Goal: Information Seeking & Learning: Learn about a topic

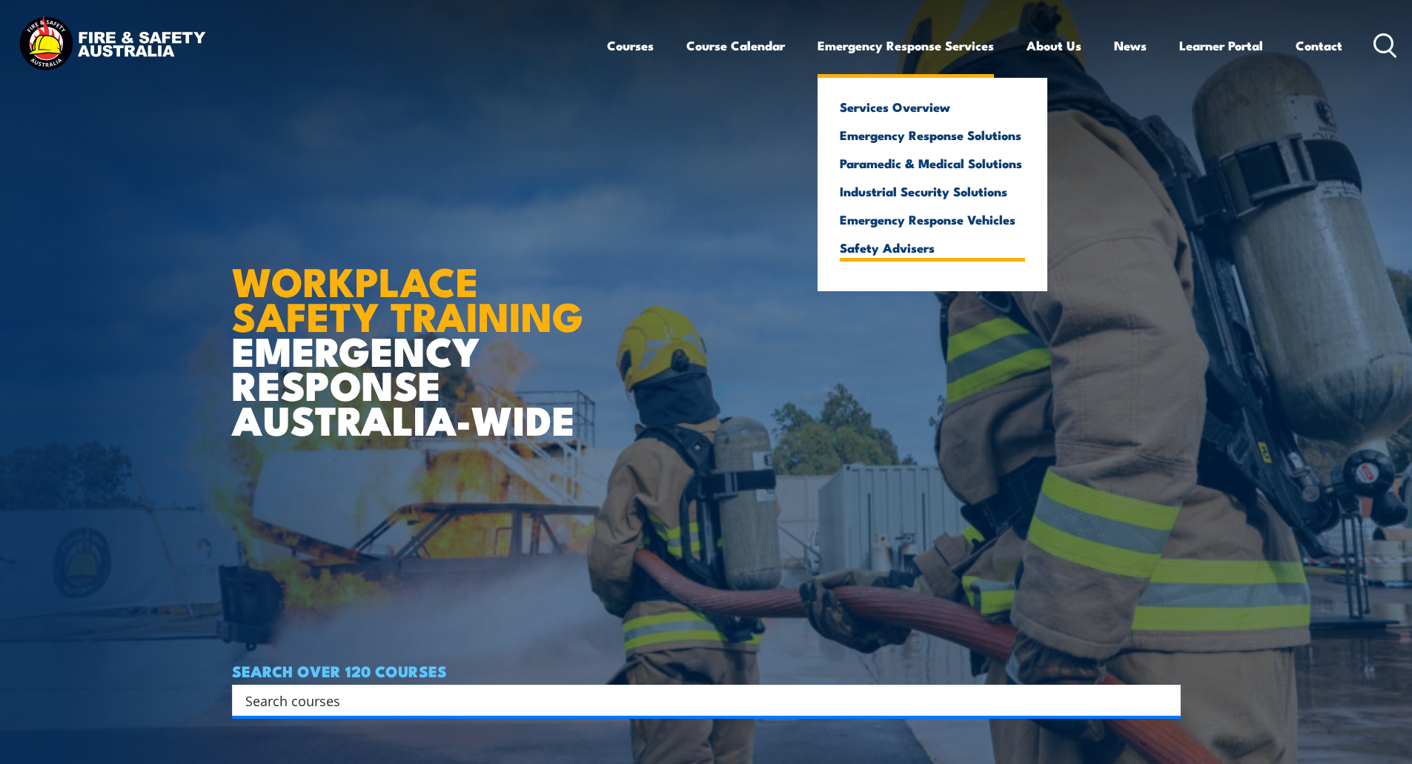
click at [886, 248] on link "Safety Advisers" at bounding box center [932, 247] width 185 height 13
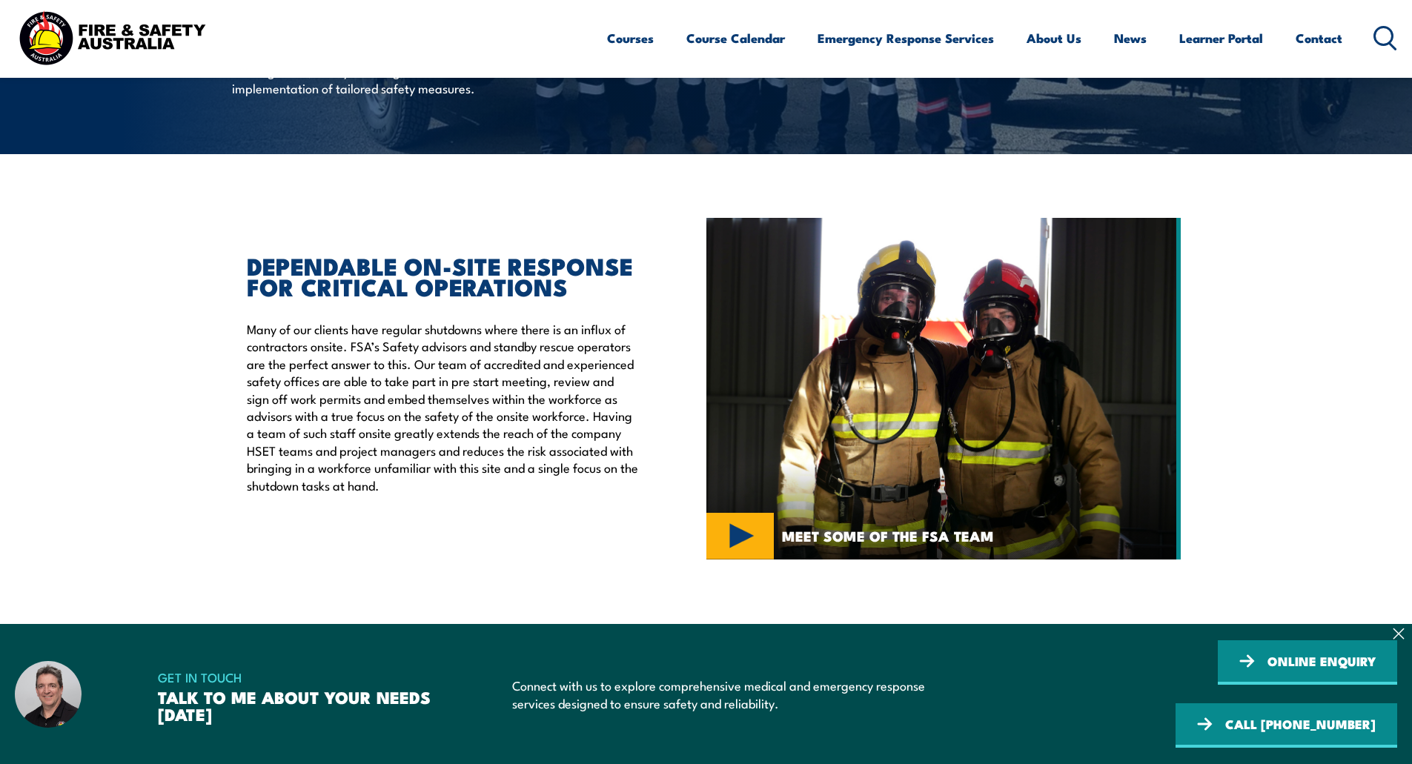
scroll to position [296, 0]
